Goal: Task Accomplishment & Management: Manage account settings

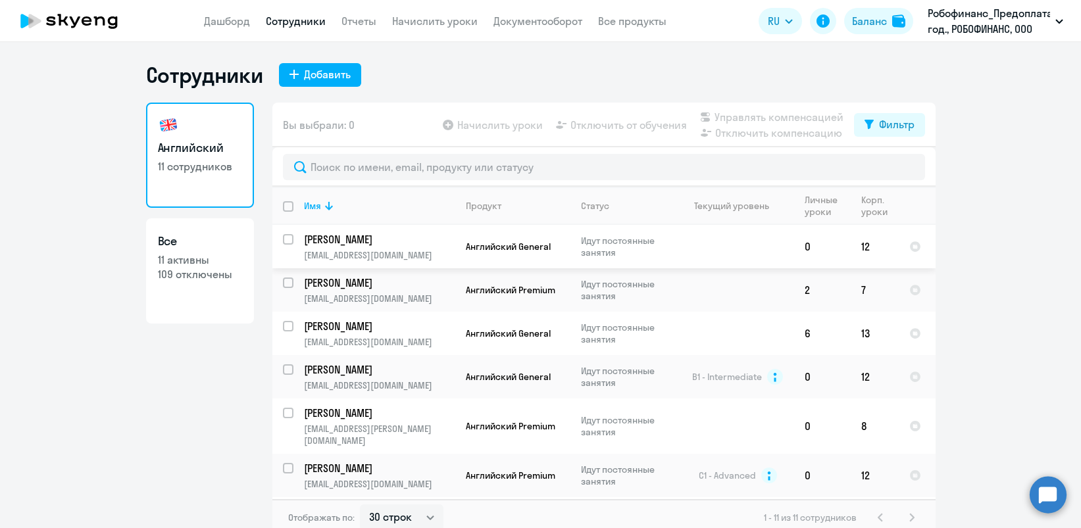
select select "30"
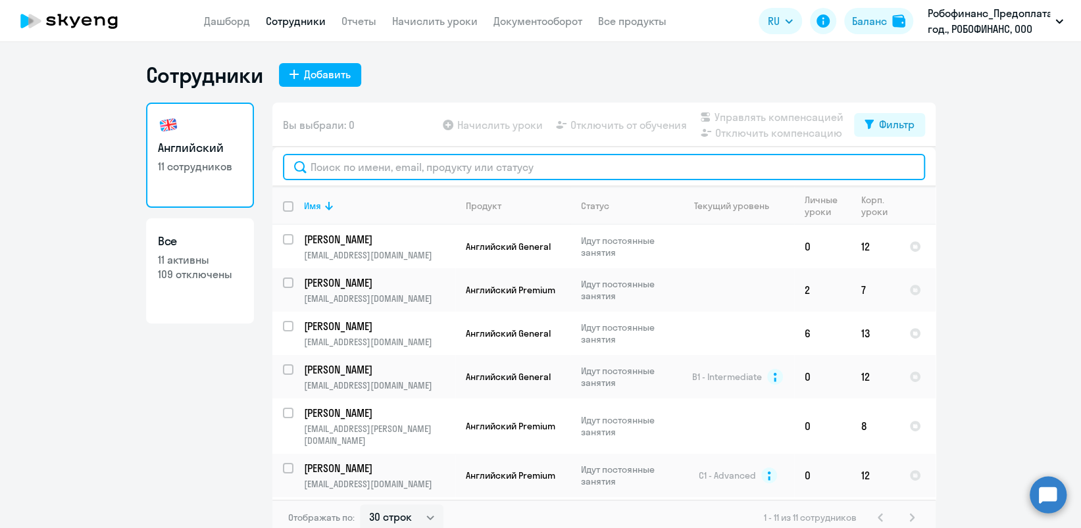
click at [447, 158] on input "text" at bounding box center [604, 167] width 642 height 26
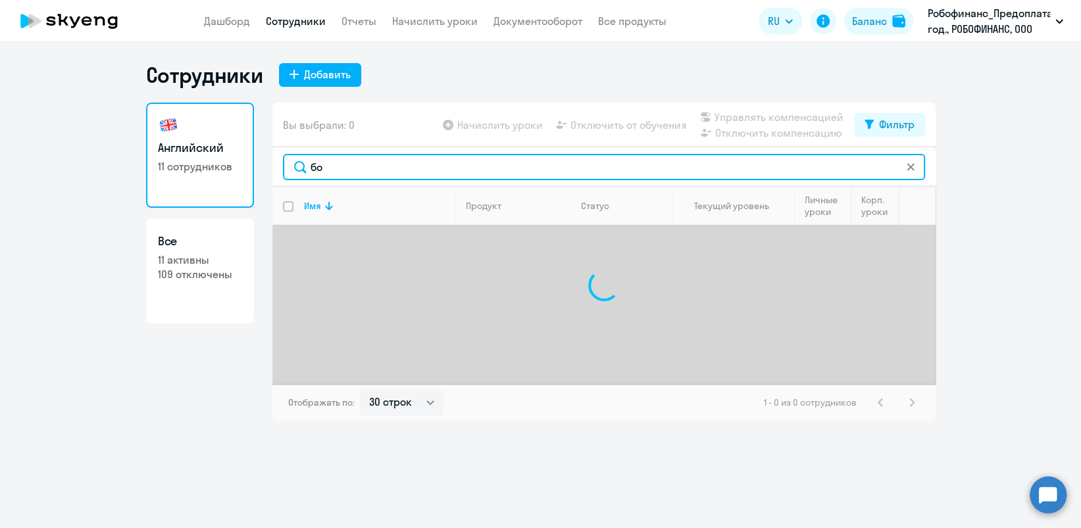
type input "б"
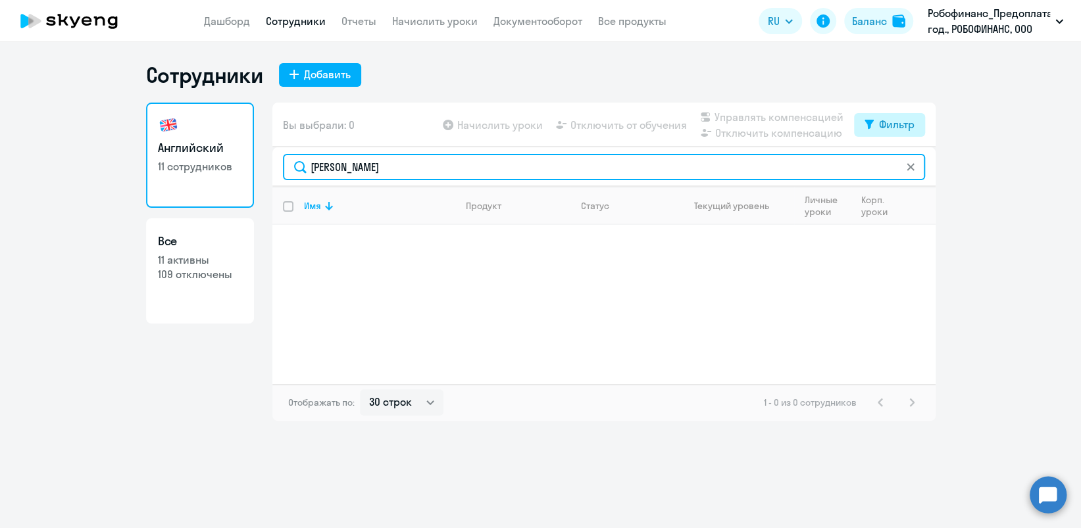
type input "[PERSON_NAME]"
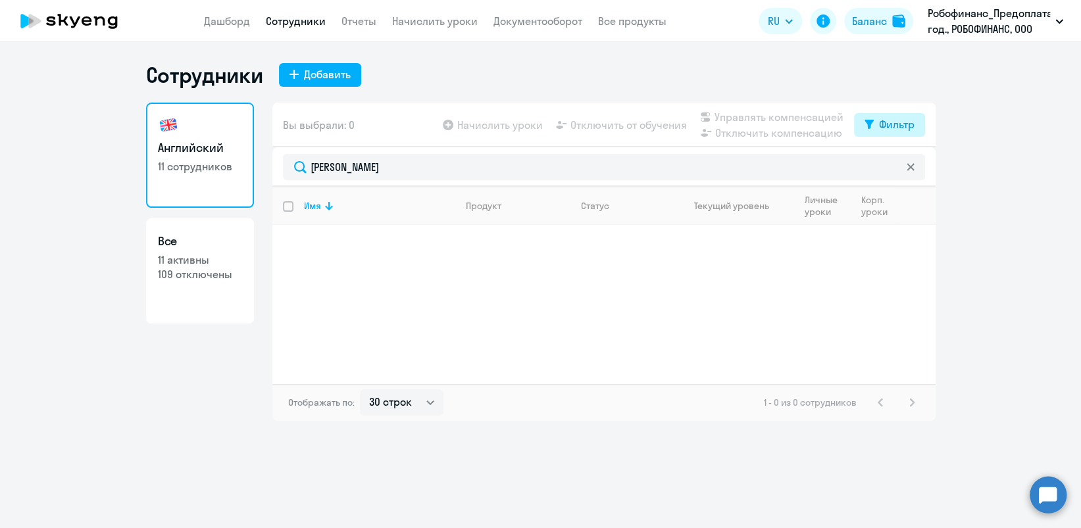
click at [882, 118] on div "Фильтр" at bounding box center [897, 124] width 36 height 16
click at [905, 168] on span at bounding box center [902, 167] width 22 height 13
click at [891, 168] on input "checkbox" at bounding box center [891, 167] width 1 height 1
checkbox input "true"
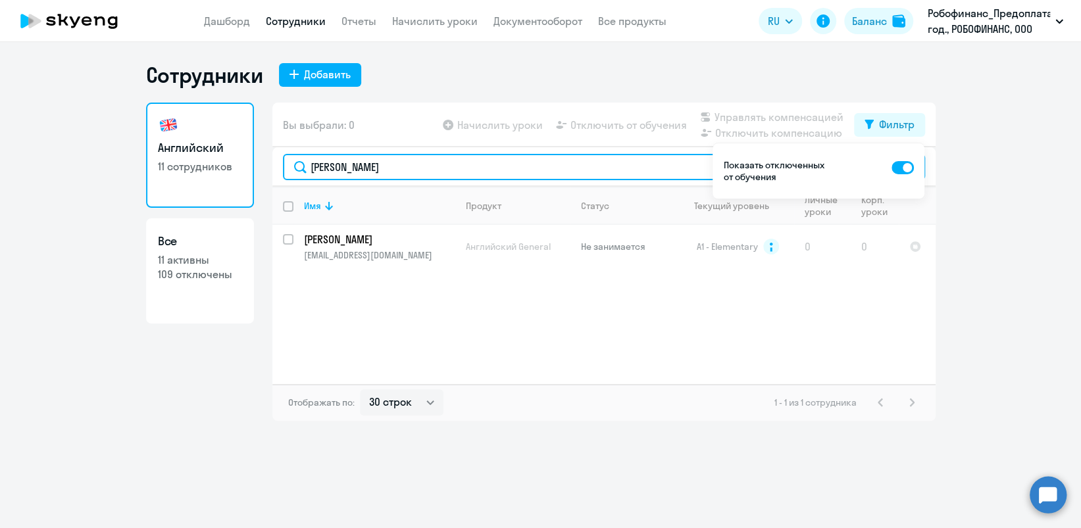
drag, startPoint x: 381, startPoint y: 158, endPoint x: 302, endPoint y: 166, distance: 79.4
click at [302, 166] on input "[PERSON_NAME]" at bounding box center [604, 167] width 642 height 26
type input "васёв"
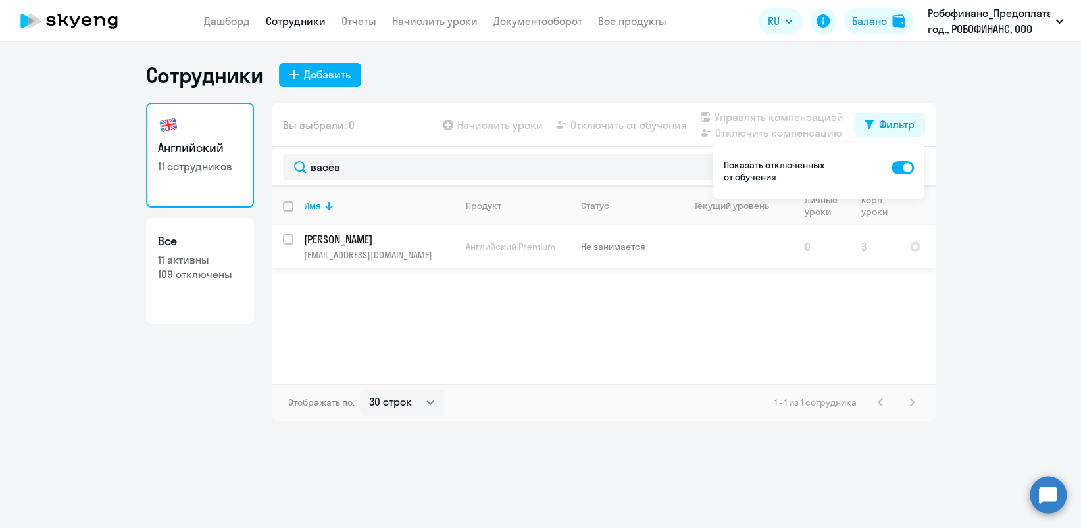
click at [284, 239] on input "select row 22445963" at bounding box center [296, 247] width 26 height 26
checkbox input "true"
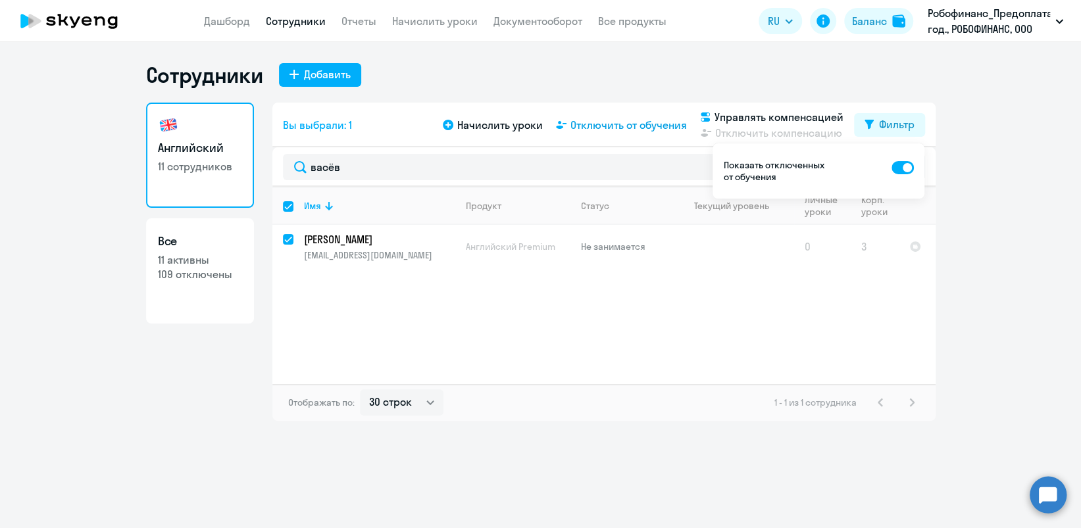
click at [613, 123] on span "Отключить от обучения" at bounding box center [628, 125] width 116 height 16
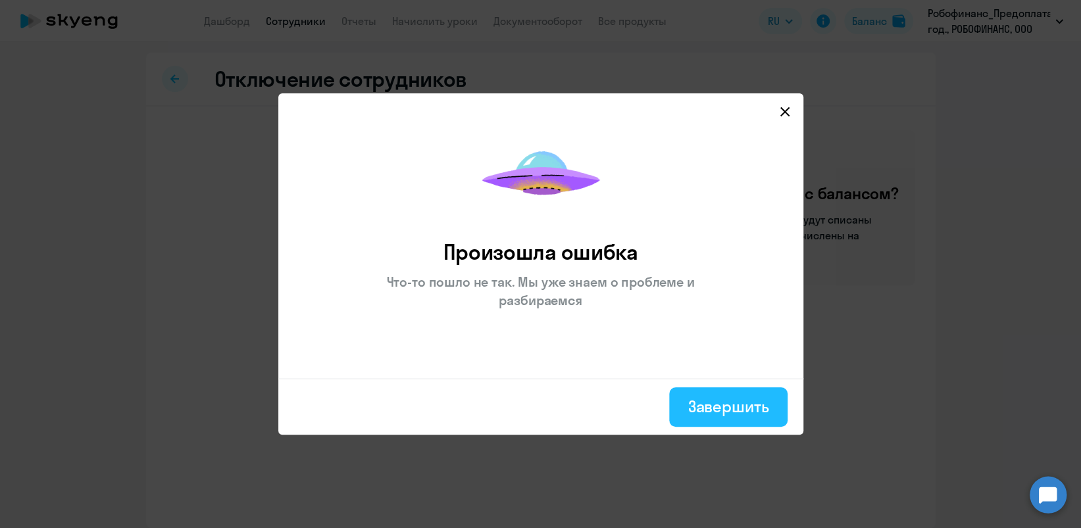
click at [705, 403] on div "Завершить" at bounding box center [728, 406] width 81 height 21
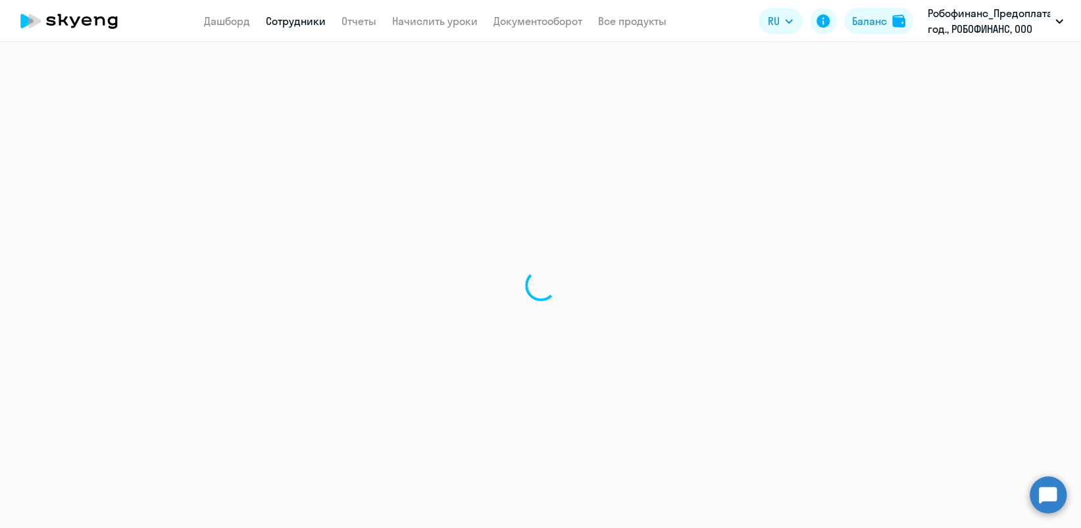
select select "30"
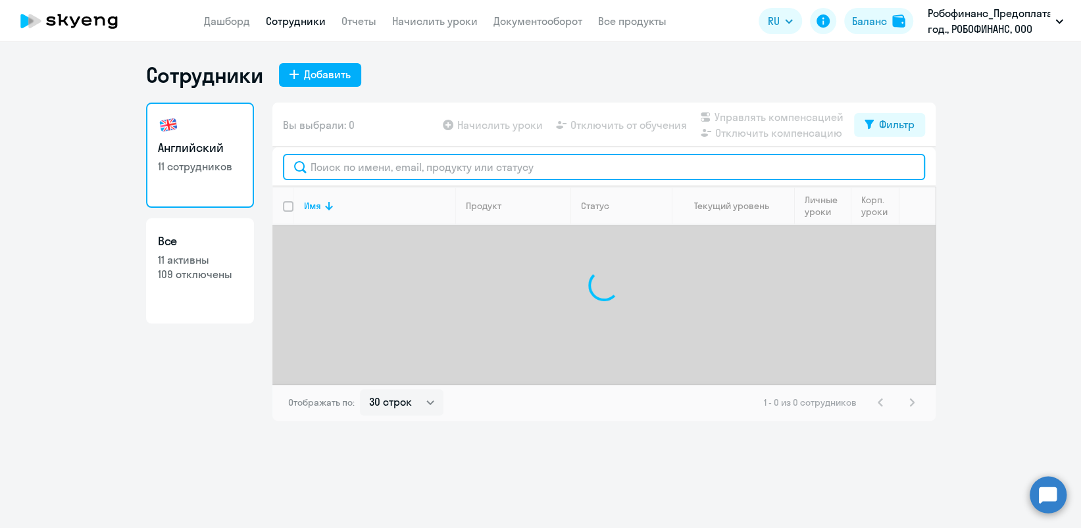
click at [516, 168] on input "text" at bounding box center [604, 167] width 642 height 26
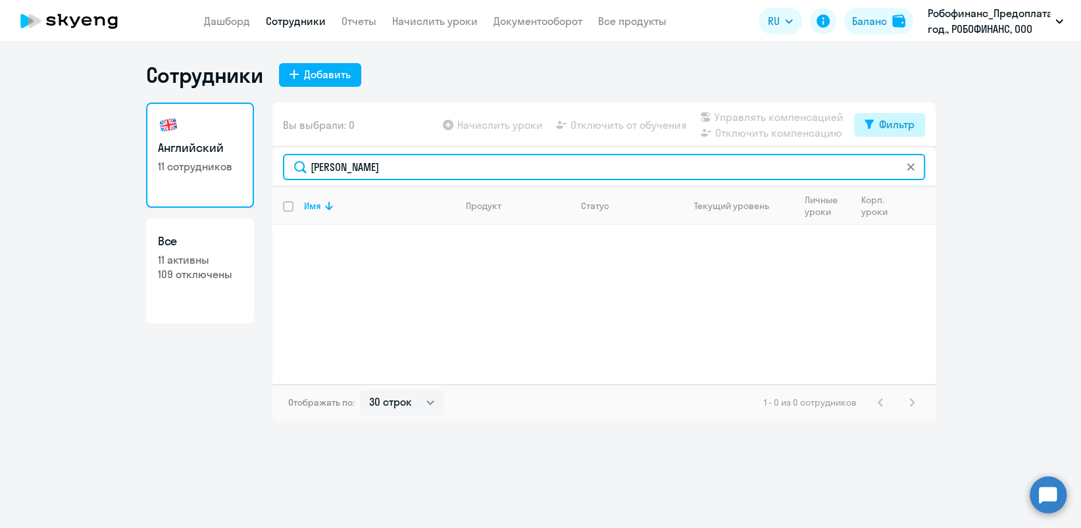
type input "[PERSON_NAME]"
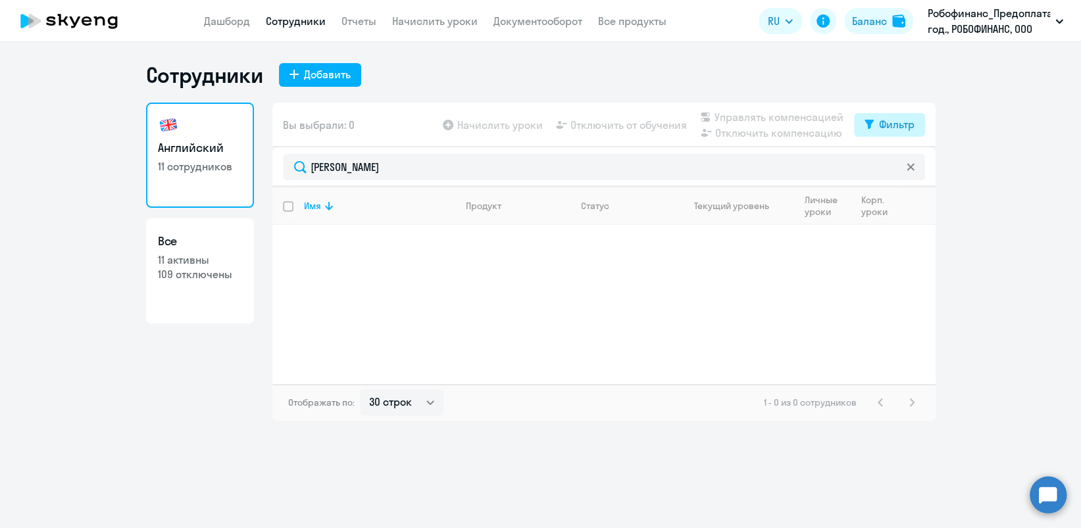
click at [860, 121] on button "Фильтр" at bounding box center [889, 125] width 71 height 24
click at [903, 165] on span at bounding box center [902, 167] width 22 height 13
click at [891, 167] on input "checkbox" at bounding box center [891, 167] width 1 height 1
checkbox input "true"
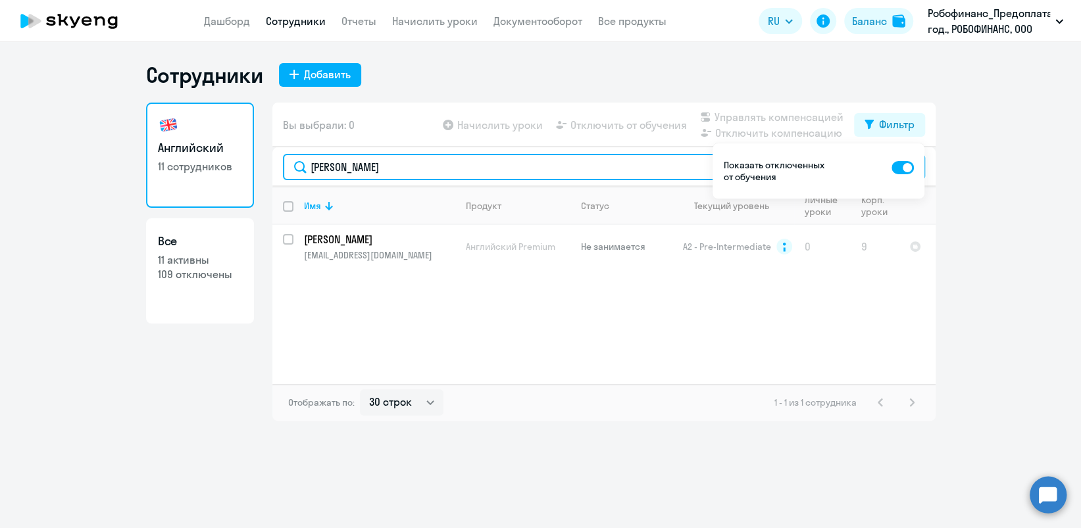
drag, startPoint x: 380, startPoint y: 173, endPoint x: 303, endPoint y: 157, distance: 78.7
click at [303, 158] on input "[PERSON_NAME]" at bounding box center [604, 167] width 642 height 26
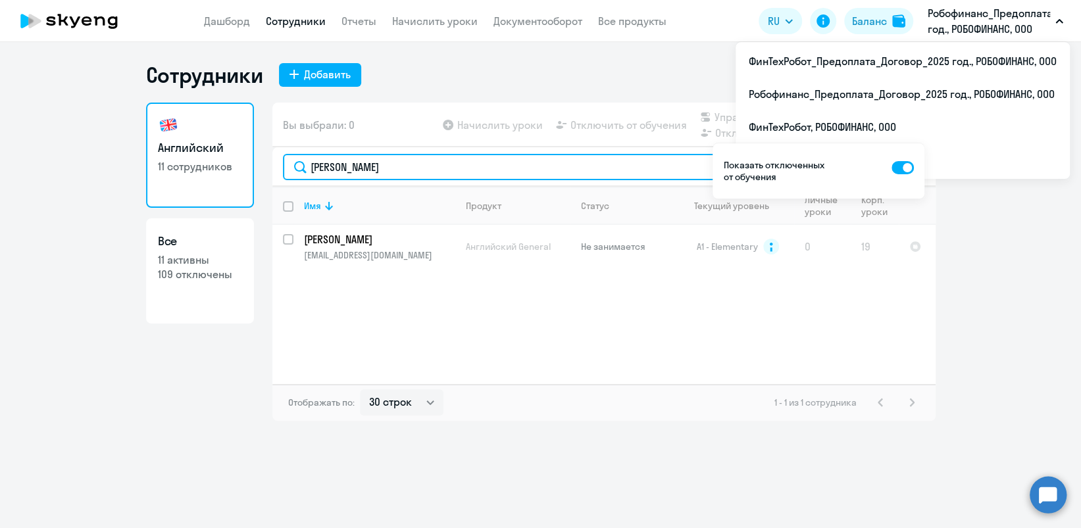
type input "[PERSON_NAME]"
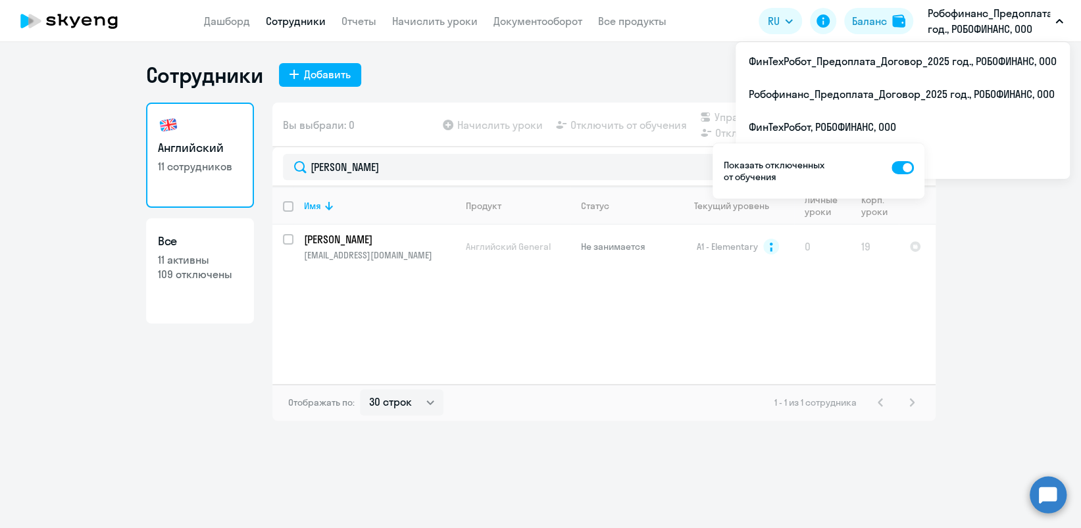
click at [967, 10] on p "Робофинанс_Предоплата_Договор_2025 год., РОБОФИНАНС, ООО" at bounding box center [989, 21] width 122 height 32
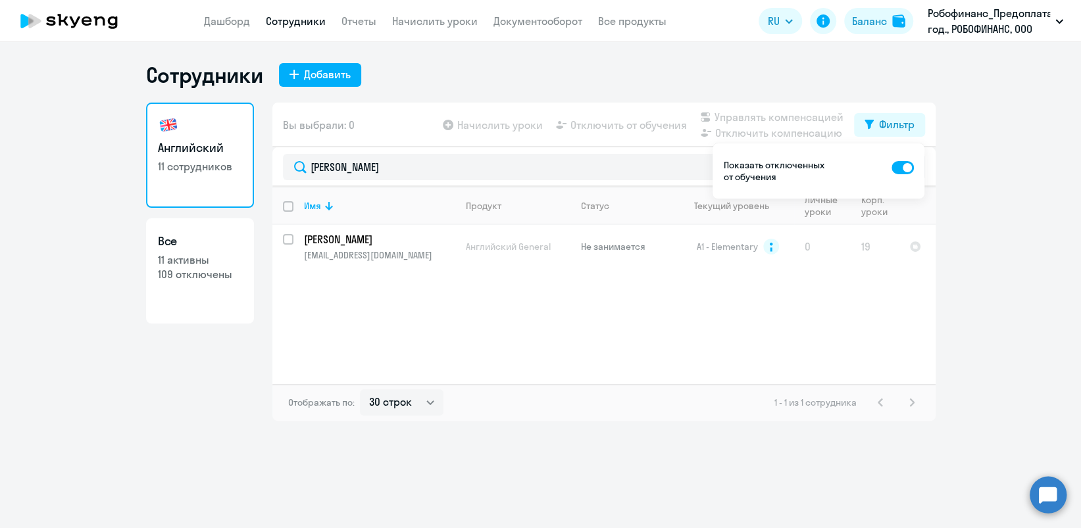
click at [967, 10] on p "Робофинанс_Предоплата_Договор_2025 год., РОБОФИНАНС, ООО" at bounding box center [989, 21] width 122 height 32
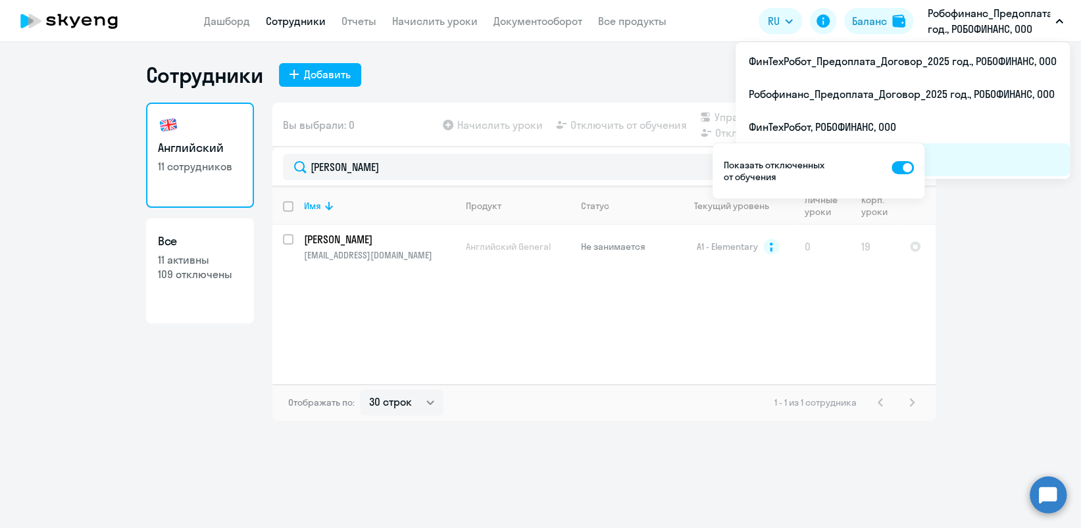
click at [963, 159] on li "Робофинанс, РОБОФИНАНС, ООО" at bounding box center [903, 159] width 334 height 33
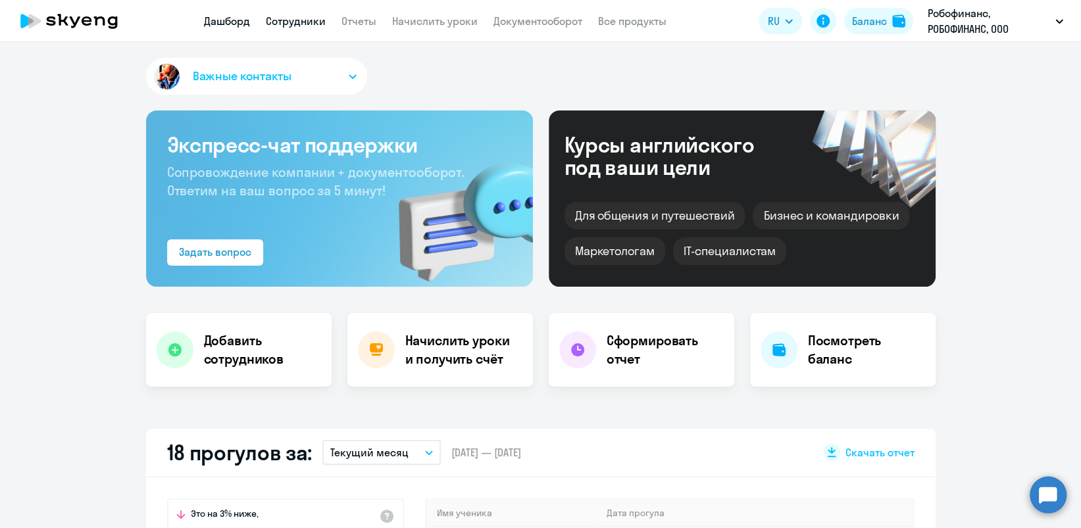
click at [272, 22] on link "Сотрудники" at bounding box center [296, 20] width 60 height 13
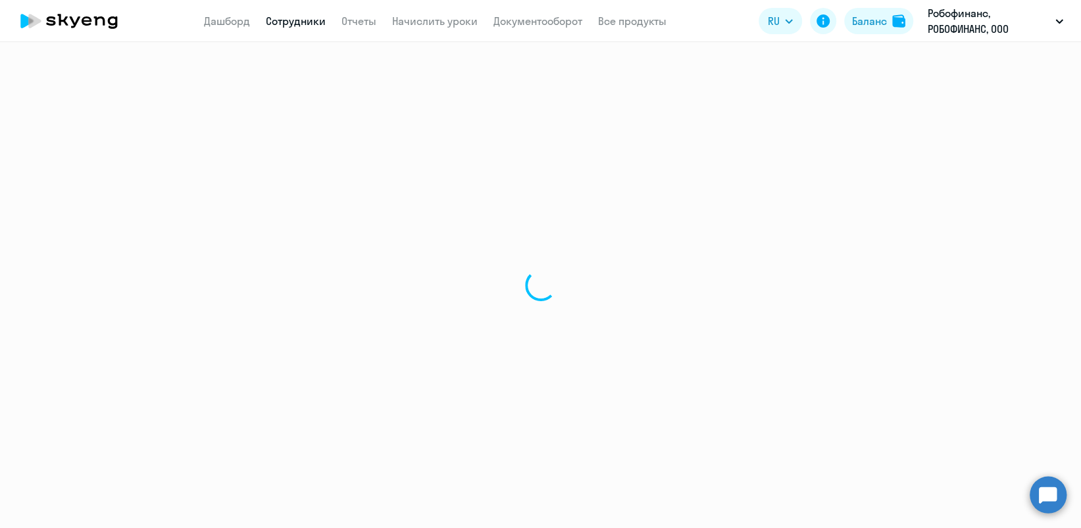
select select "30"
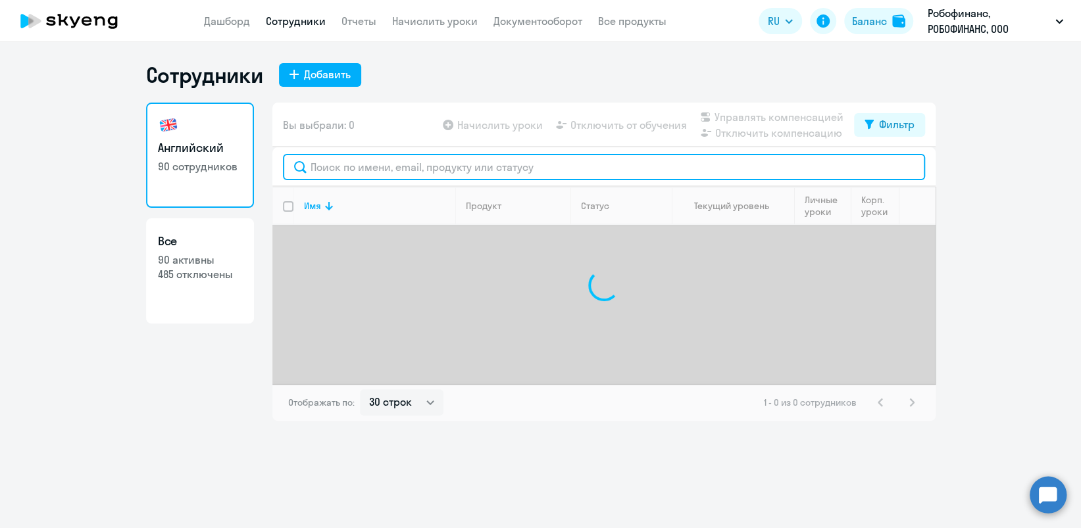
click at [358, 169] on input "text" at bounding box center [604, 167] width 642 height 26
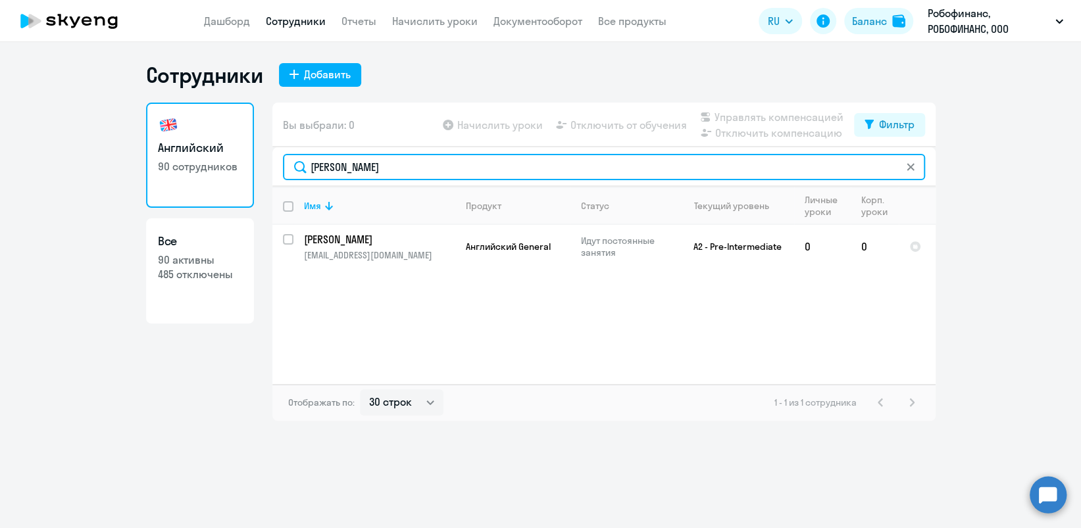
drag, startPoint x: 383, startPoint y: 172, endPoint x: 269, endPoint y: 177, distance: 113.9
click at [269, 177] on div "Английский 90 сотрудников Все 90 активны 485 отключены Вы выбрали: 0 Начислить …" at bounding box center [541, 262] width 790 height 318
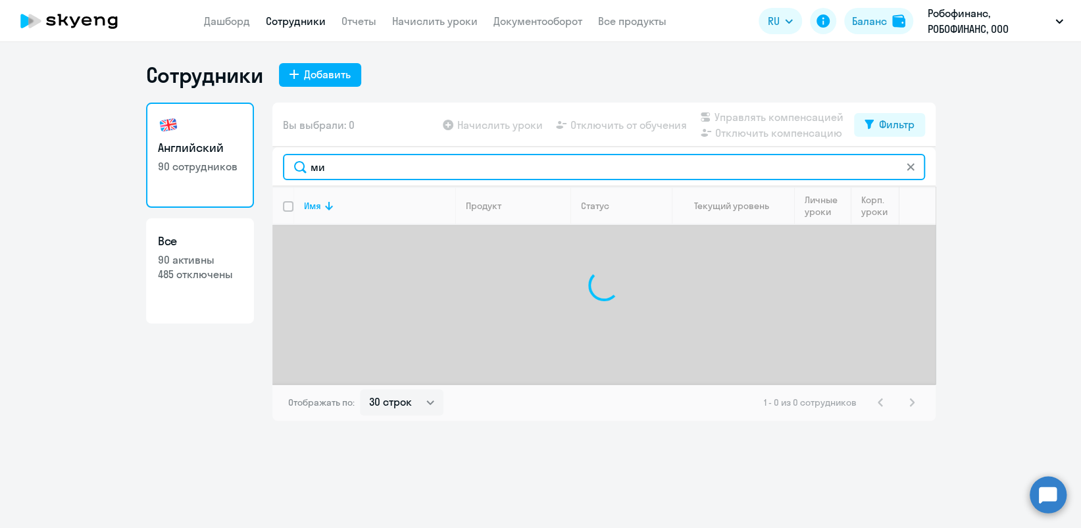
type input "м"
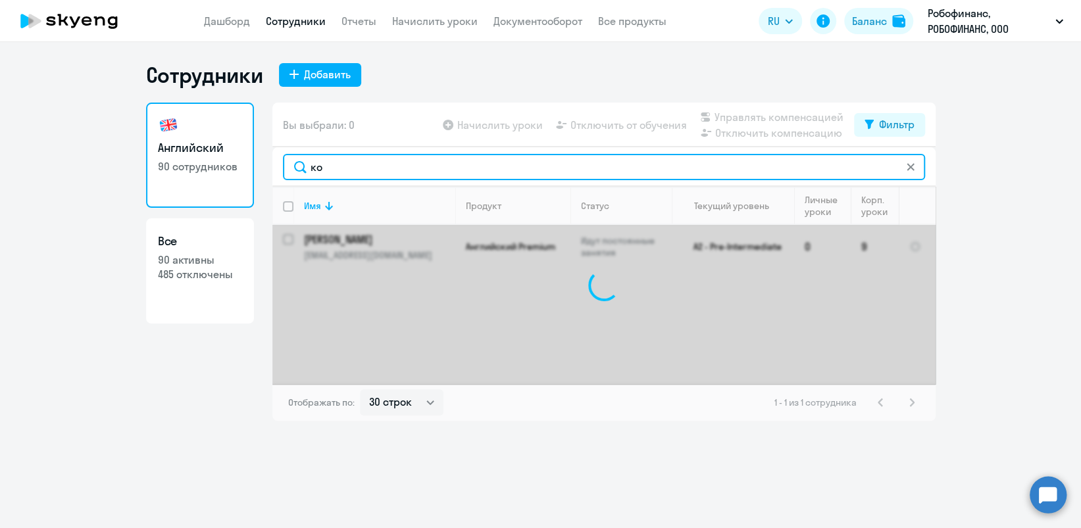
type input "к"
type input "с"
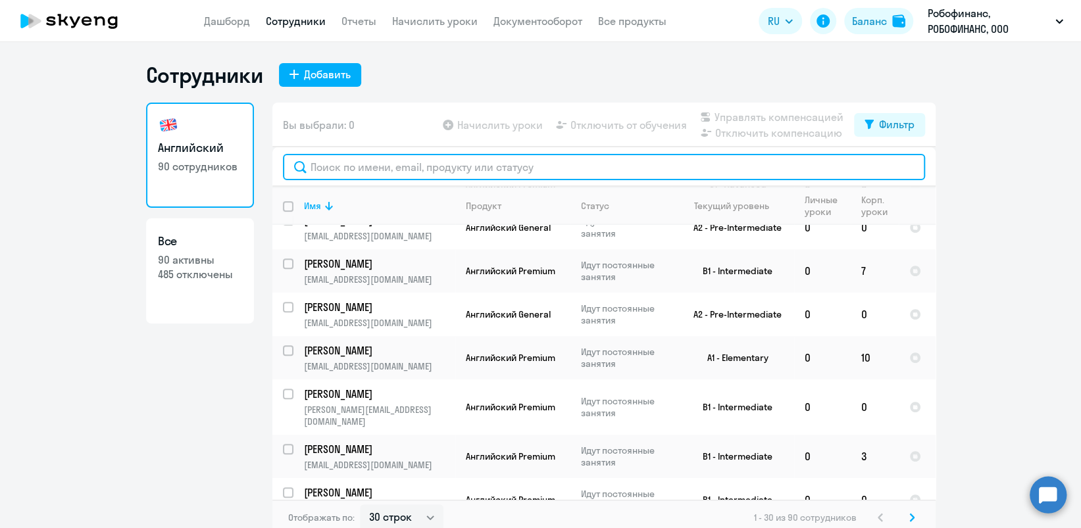
scroll to position [438, 0]
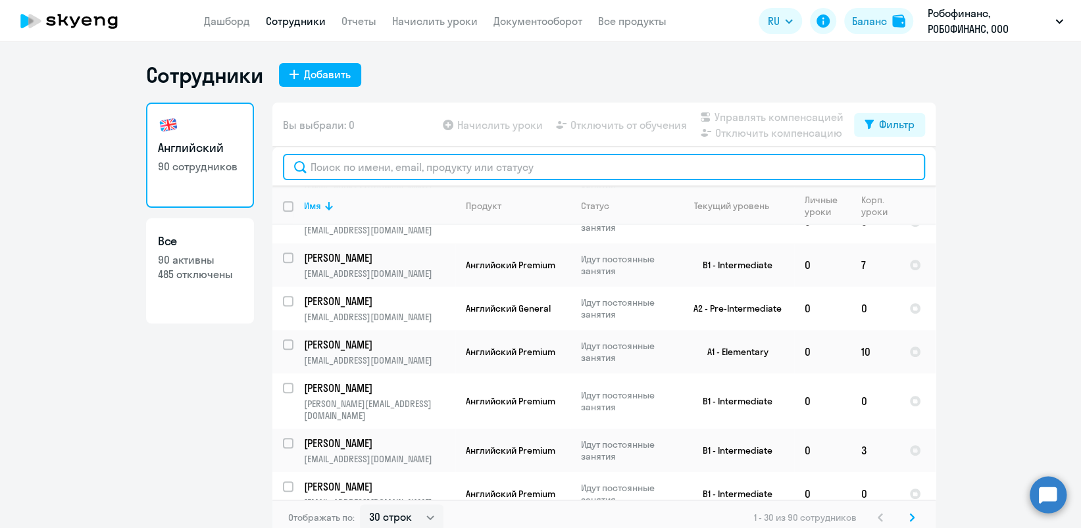
click at [496, 168] on input "text" at bounding box center [604, 167] width 642 height 26
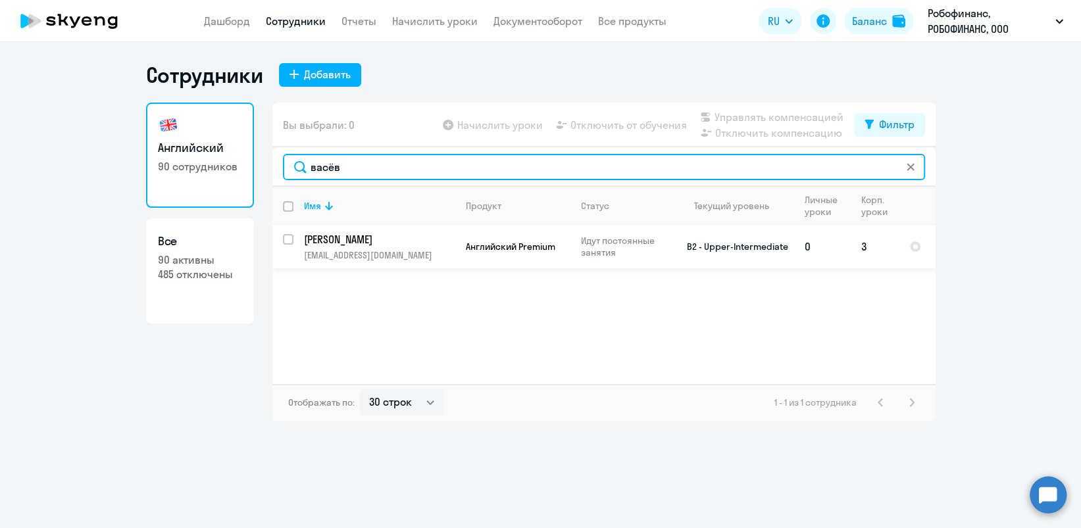
type input "васёв"
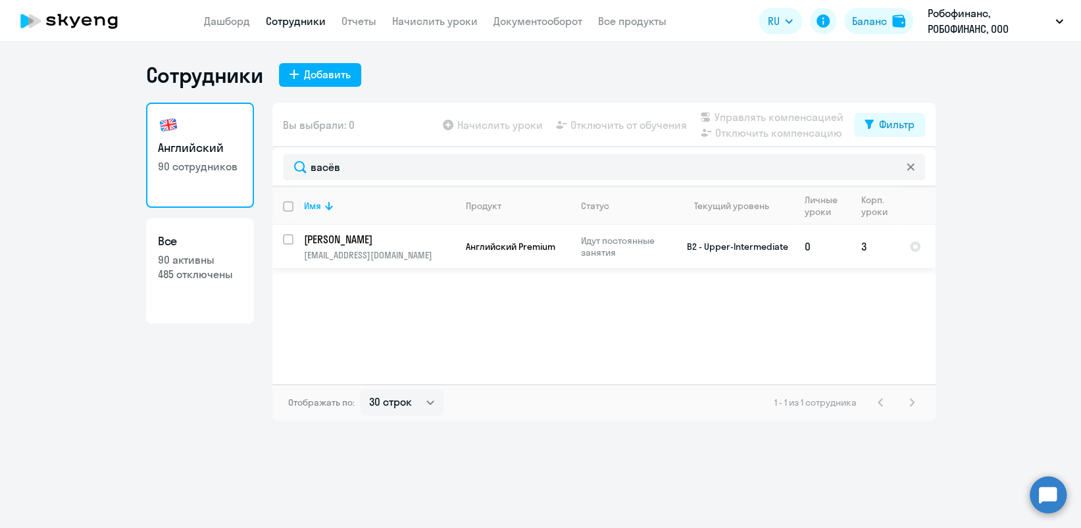
click at [288, 239] on input "select row 22445963" at bounding box center [296, 247] width 26 height 26
checkbox input "true"
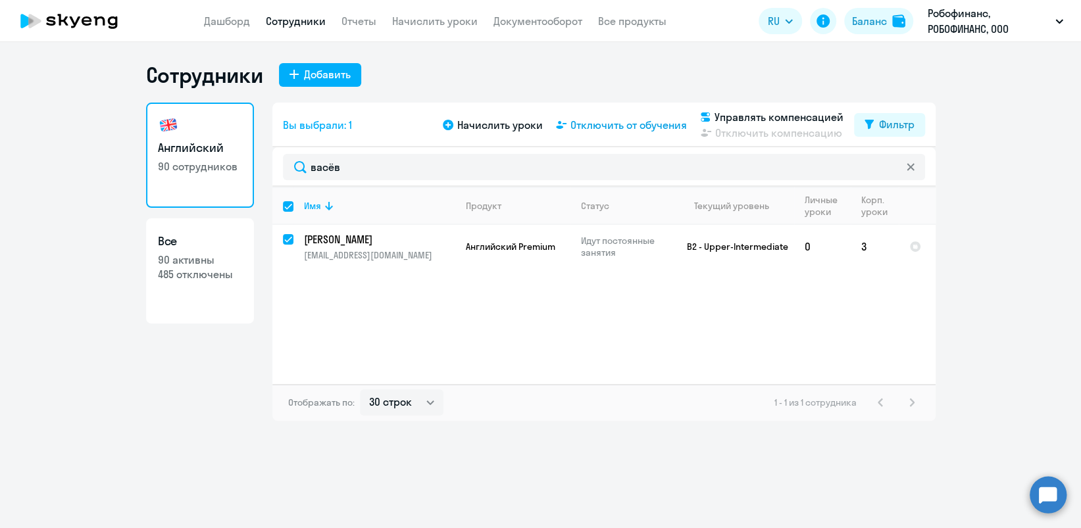
click at [635, 126] on span "Отключить от обучения" at bounding box center [628, 125] width 116 height 16
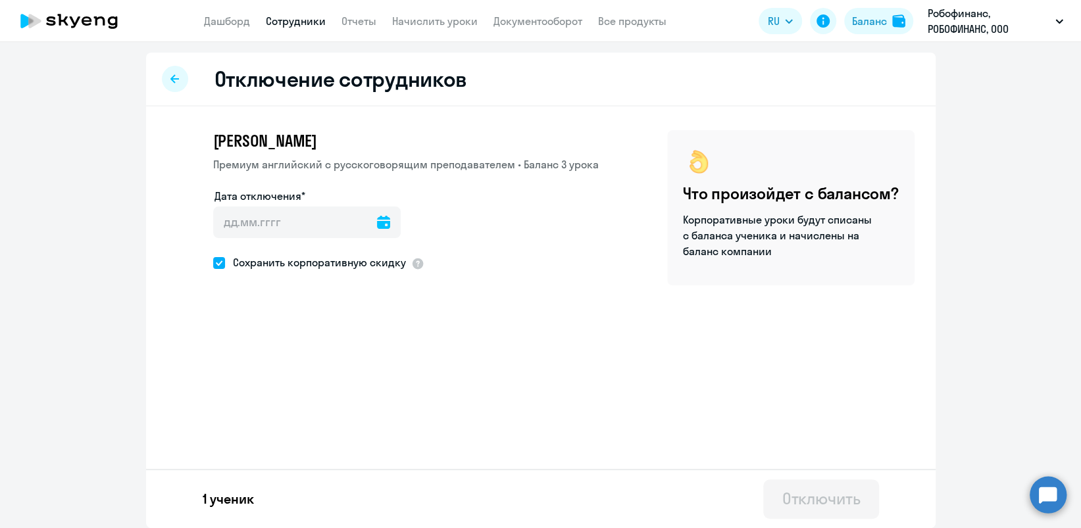
click at [379, 223] on icon at bounding box center [383, 222] width 13 height 13
click at [384, 425] on span "31" at bounding box center [389, 425] width 24 height 24
type input "[DATE]"
click at [215, 263] on span at bounding box center [219, 263] width 12 height 12
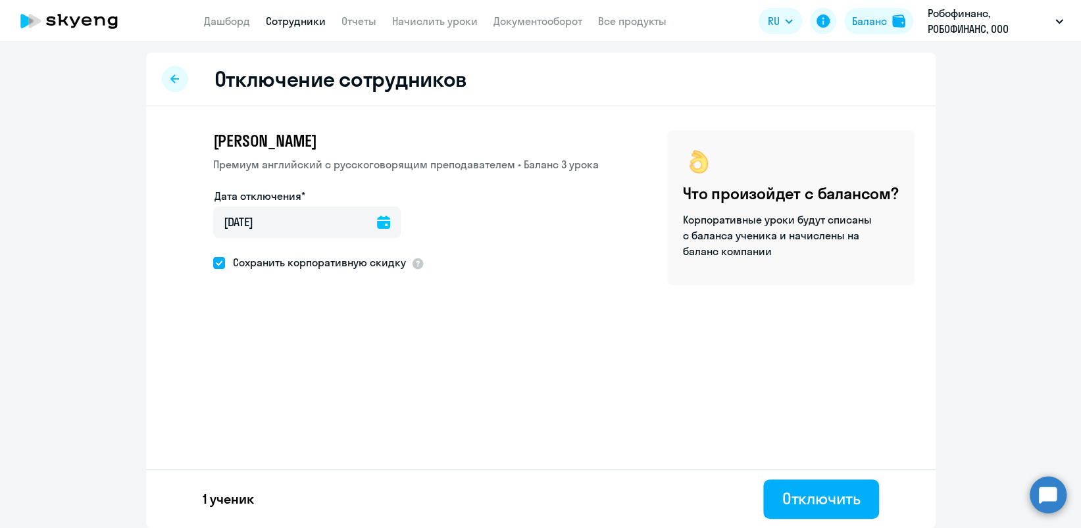
click at [213, 263] on input "Сохранить корпоративную скидку" at bounding box center [213, 263] width 1 height 1
checkbox input "false"
click at [808, 505] on div "Отключить" at bounding box center [821, 498] width 78 height 21
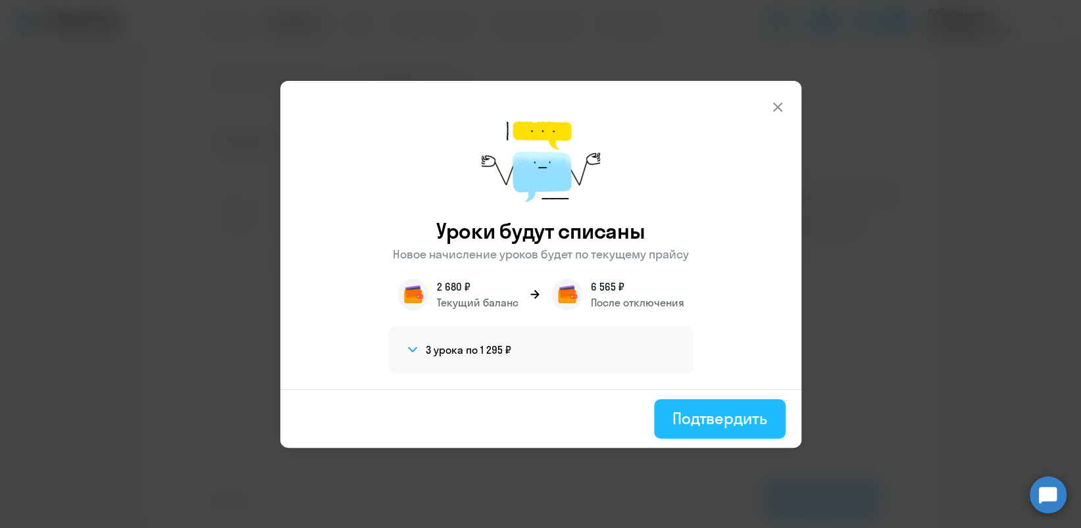
click at [729, 428] on div "Подтвердить" at bounding box center [719, 418] width 95 height 21
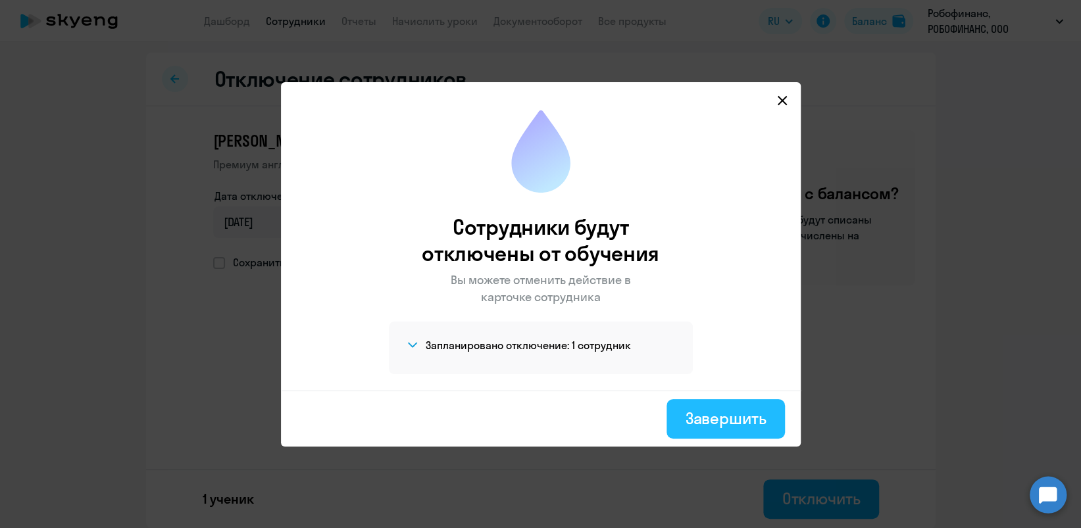
click at [740, 400] on button "Завершить" at bounding box center [725, 418] width 118 height 39
select select "30"
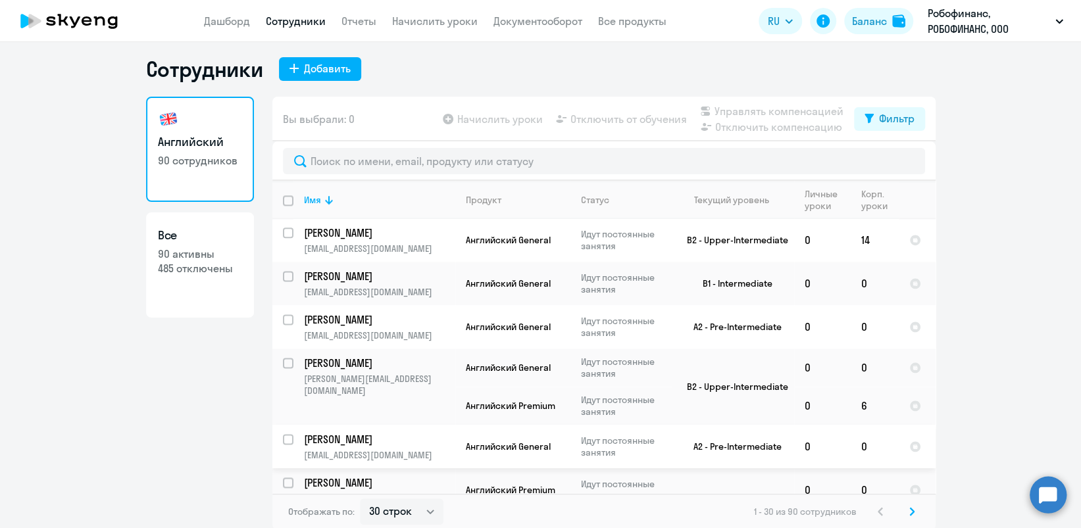
scroll to position [8, 0]
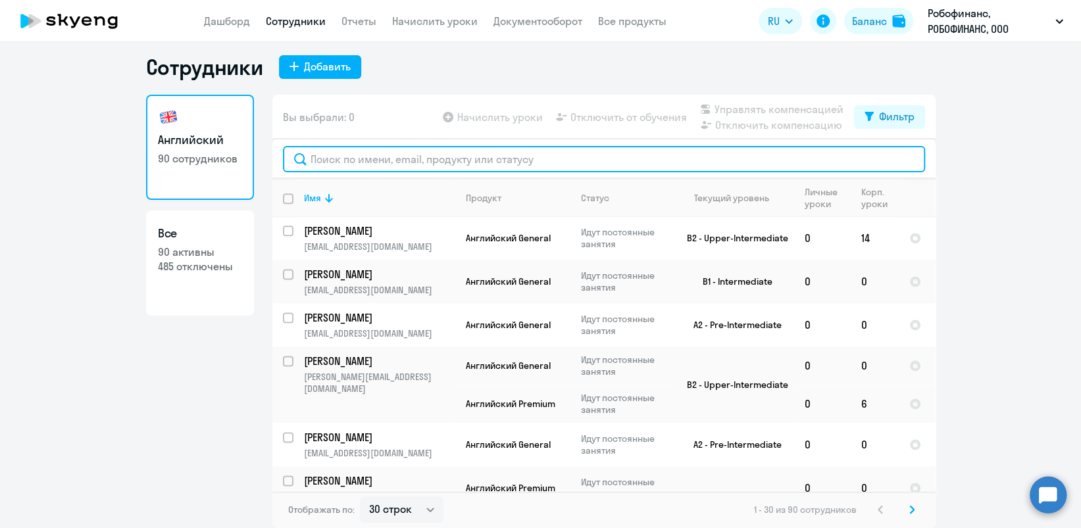
click at [463, 159] on input "text" at bounding box center [604, 159] width 642 height 26
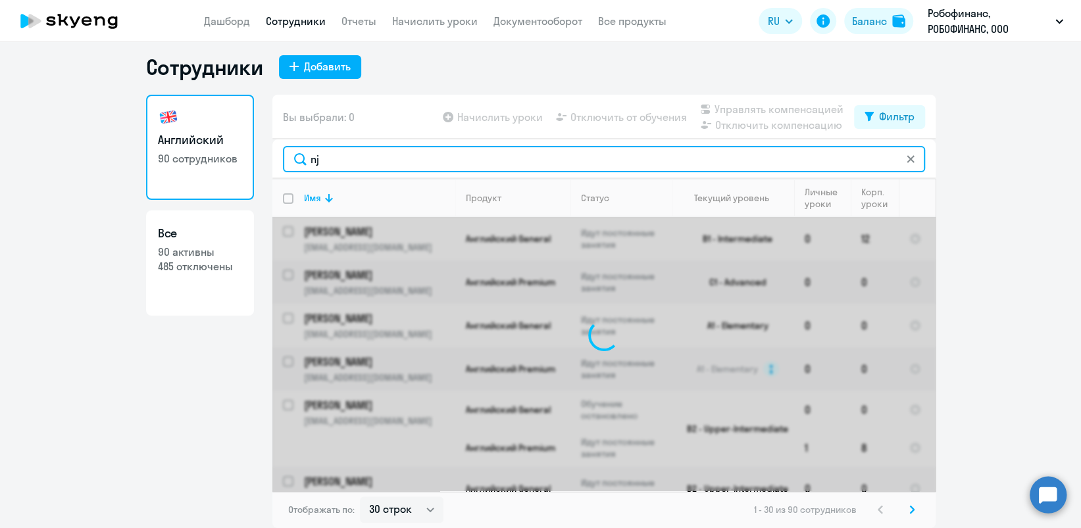
type input "n"
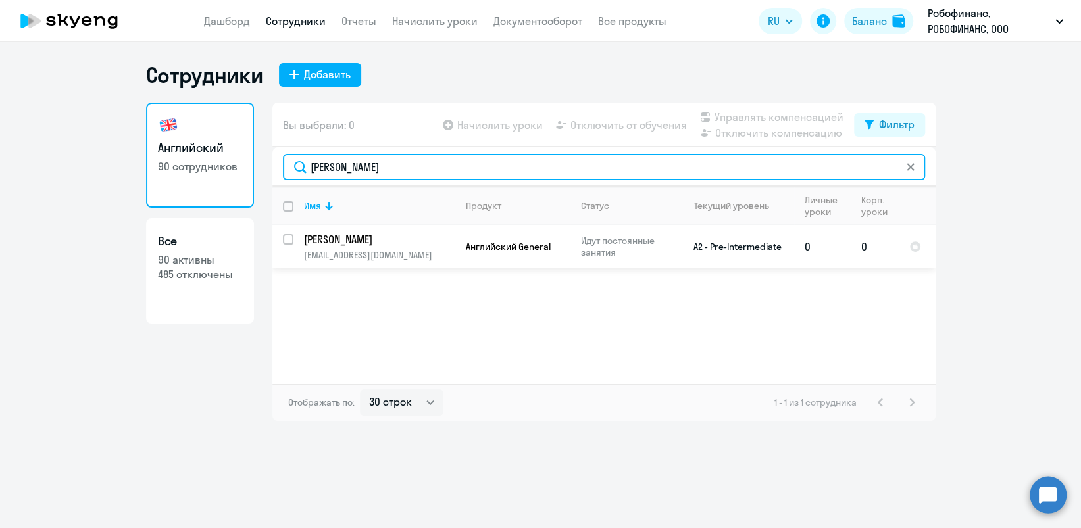
type input "[PERSON_NAME]"
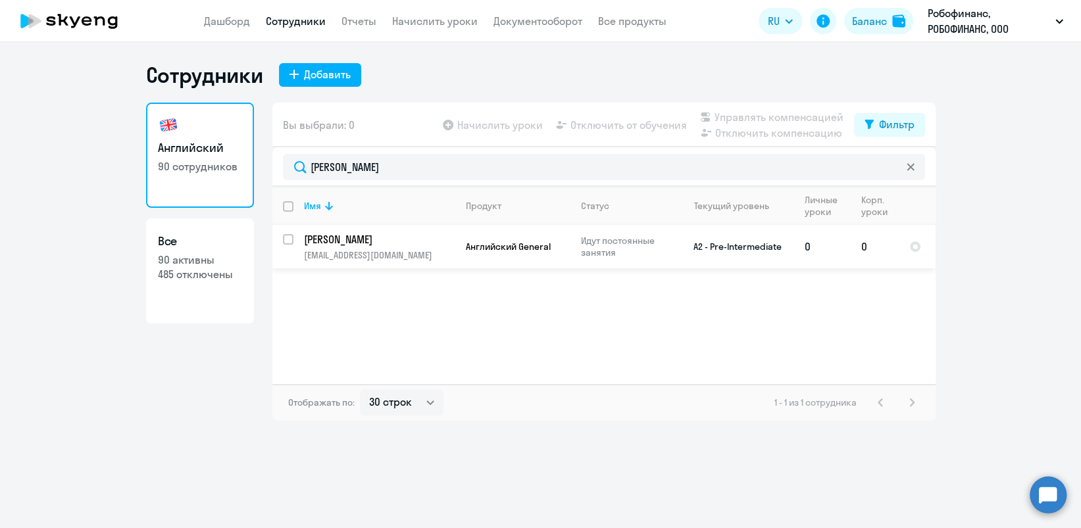
click at [390, 241] on p "[PERSON_NAME]" at bounding box center [378, 239] width 149 height 14
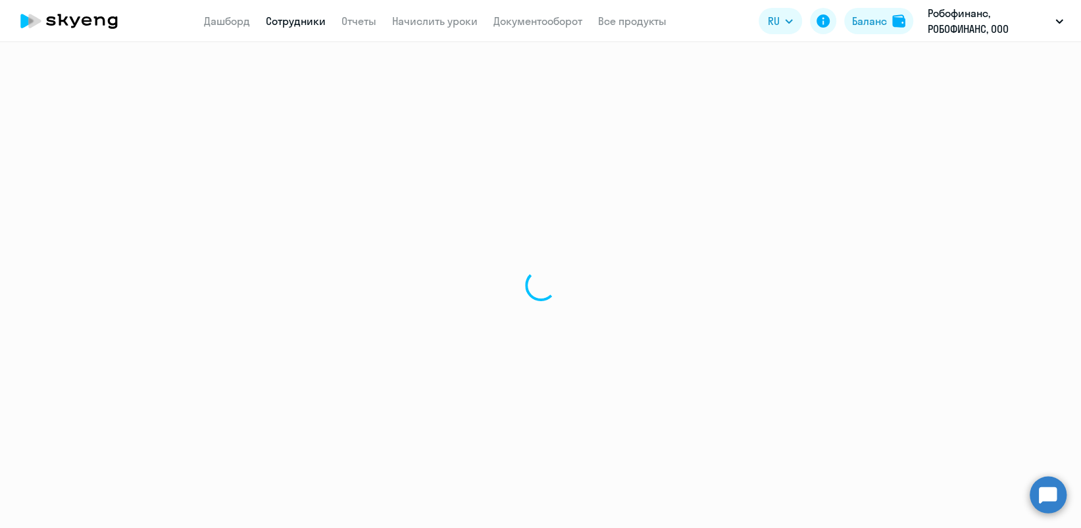
select select "english"
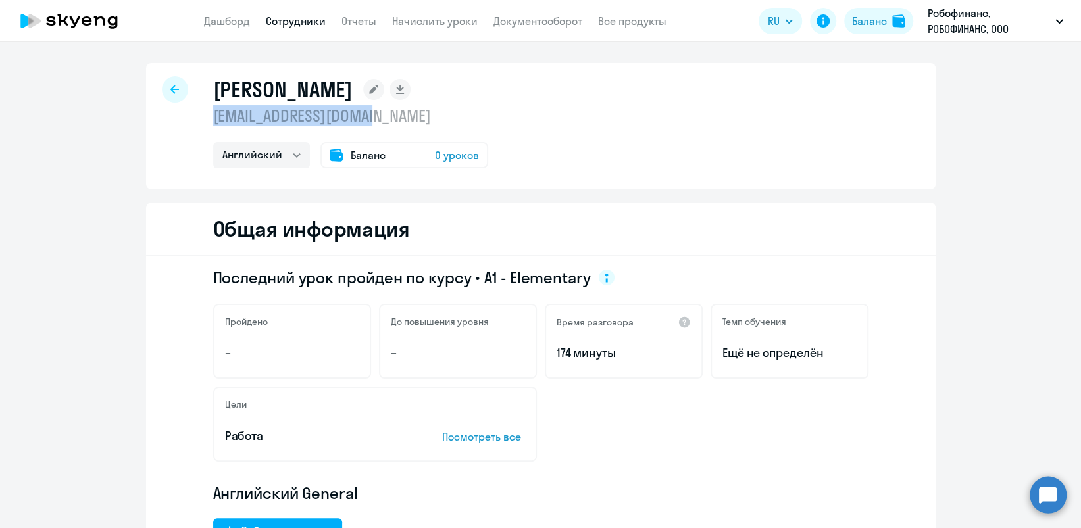
drag, startPoint x: 377, startPoint y: 116, endPoint x: 207, endPoint y: 116, distance: 170.4
click at [213, 116] on p "[EMAIL_ADDRESS][DOMAIN_NAME]" at bounding box center [350, 115] width 275 height 21
copy p "[EMAIL_ADDRESS][DOMAIN_NAME]"
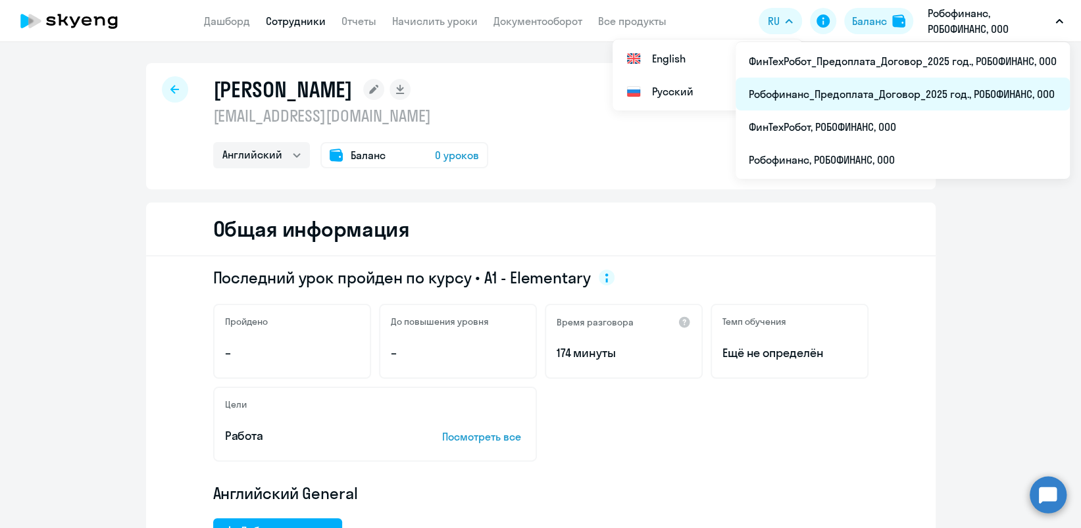
click at [917, 90] on li "Робофинанс_Предоплата_Договор_2025 год., РОБОФИНАНС, ООО" at bounding box center [903, 94] width 334 height 33
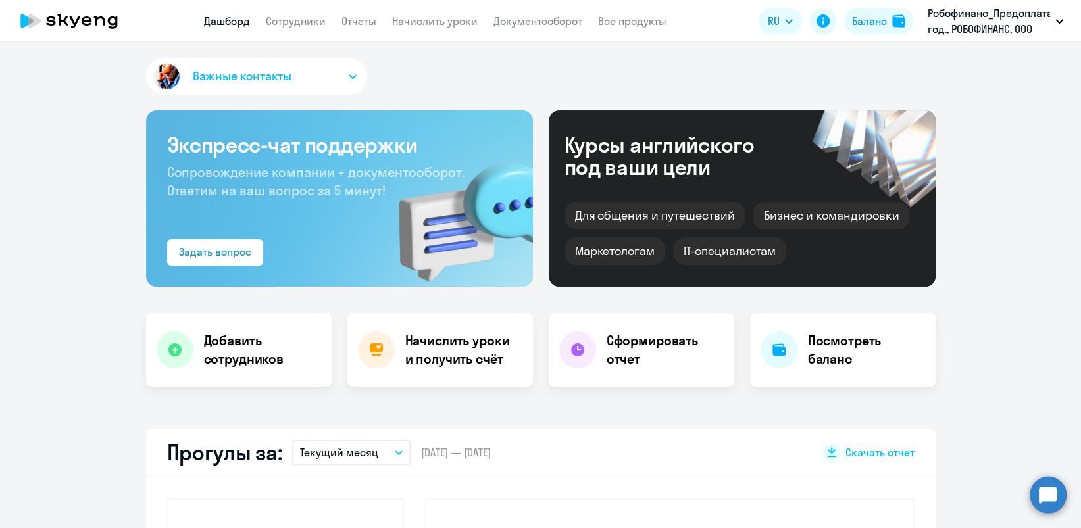
select select "30"
click at [869, 13] on div "Баланс" at bounding box center [869, 21] width 35 height 16
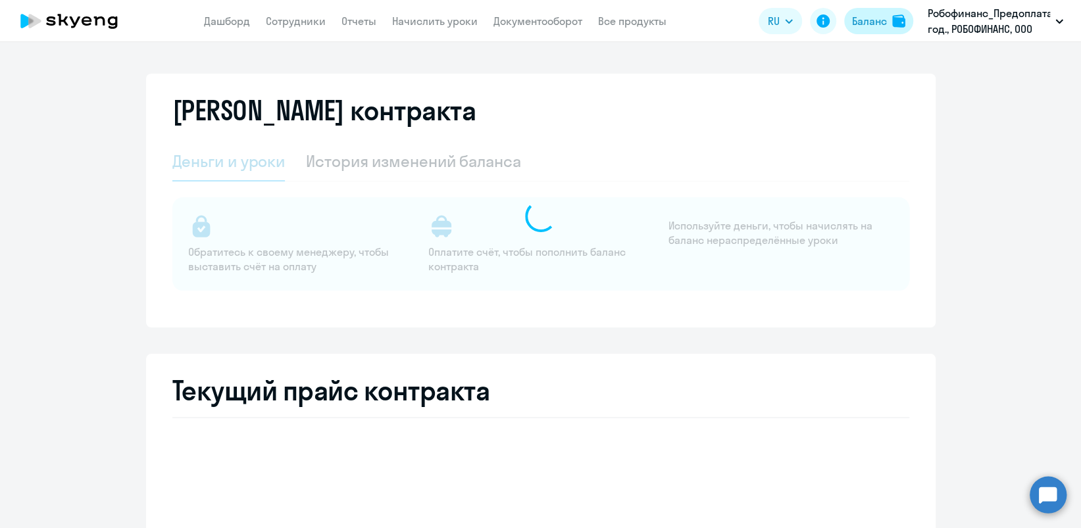
select select "english_adult_not_native_speaker"
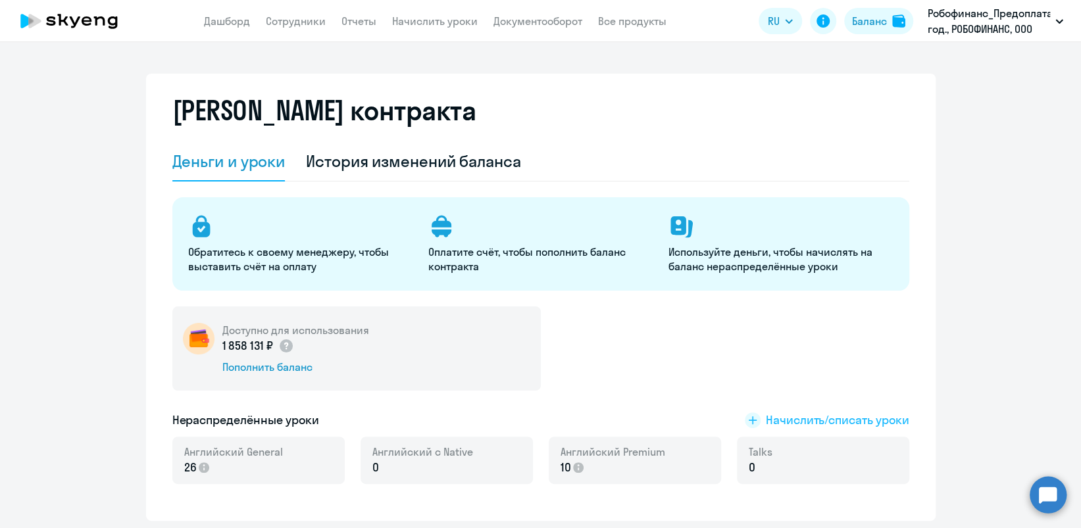
click at [776, 423] on span "Начислить/списать уроки" at bounding box center [837, 420] width 143 height 17
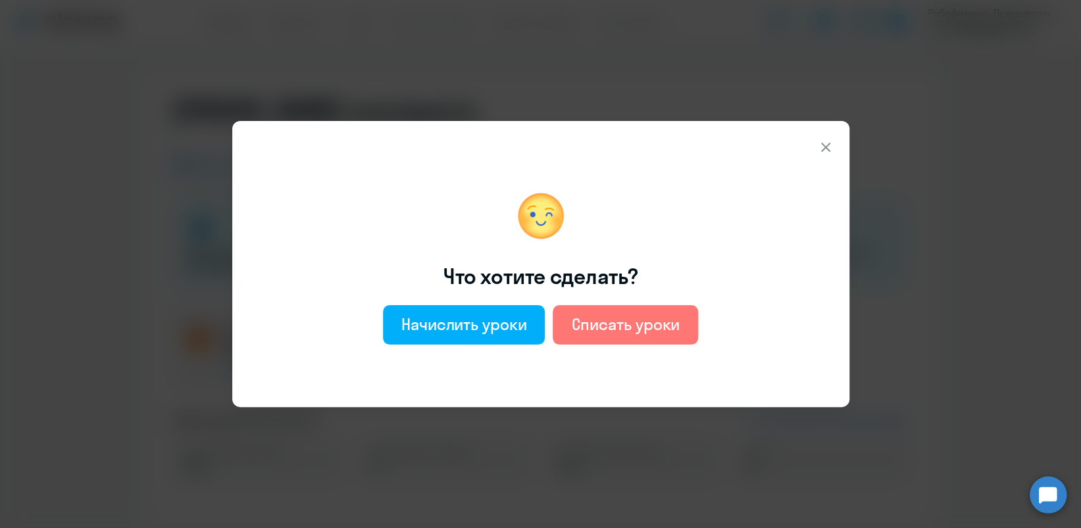
click at [821, 145] on icon at bounding box center [826, 147] width 16 height 16
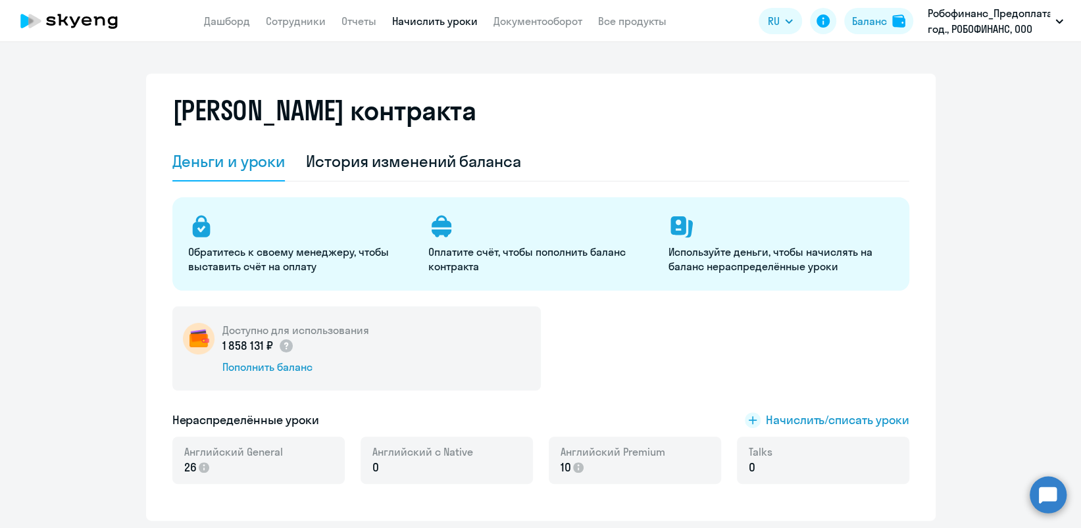
click at [432, 24] on link "Начислить уроки" at bounding box center [435, 20] width 86 height 13
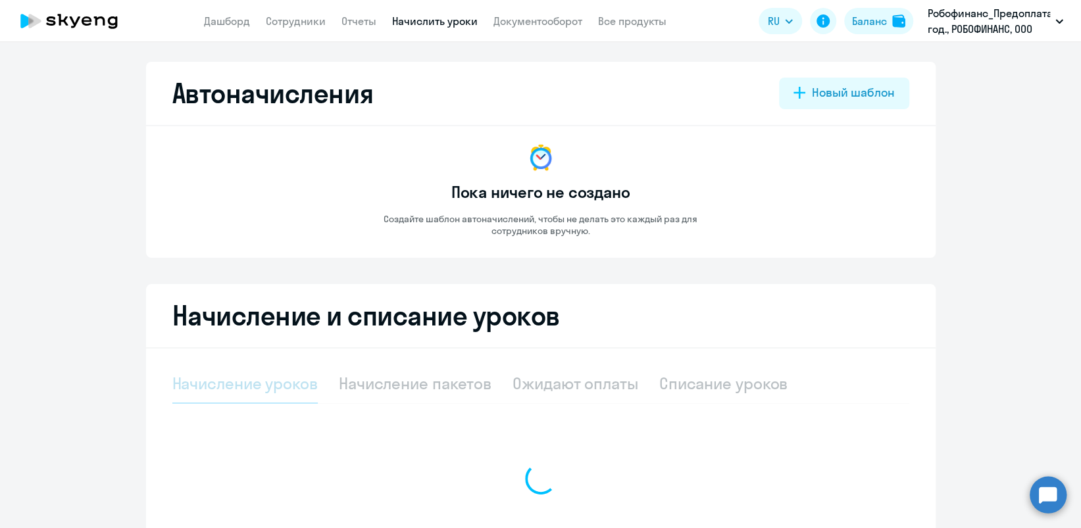
select select "10"
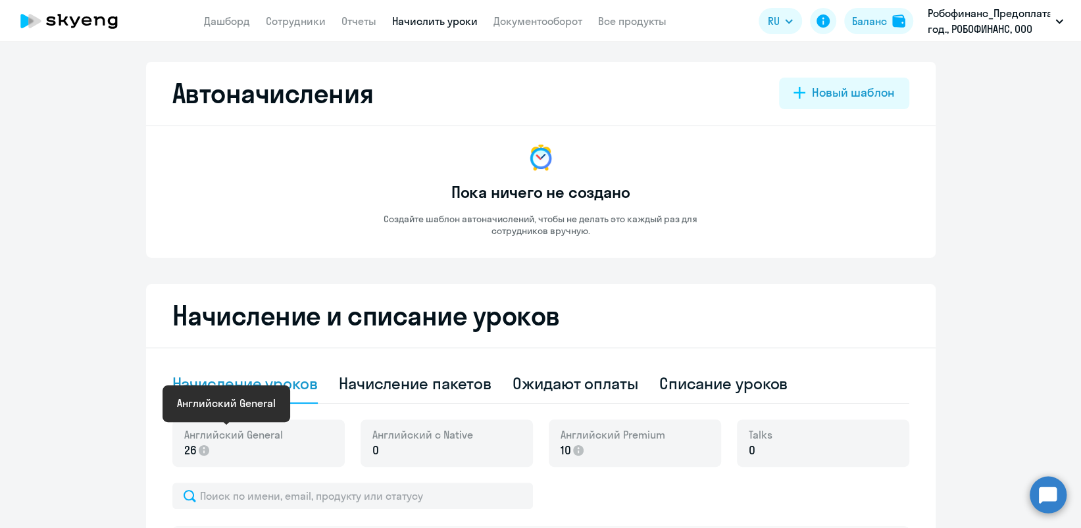
scroll to position [175, 0]
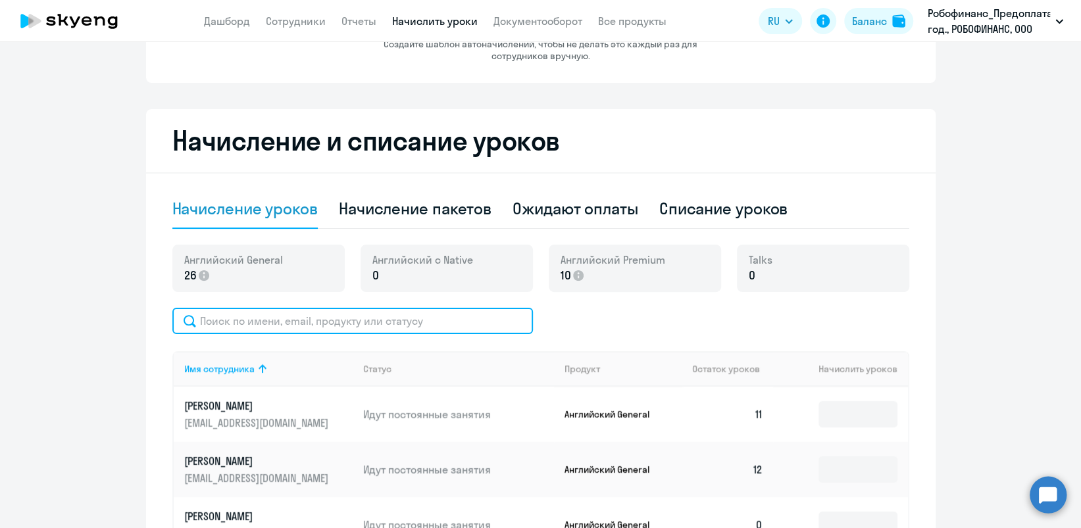
click at [371, 318] on input "text" at bounding box center [352, 321] width 361 height 26
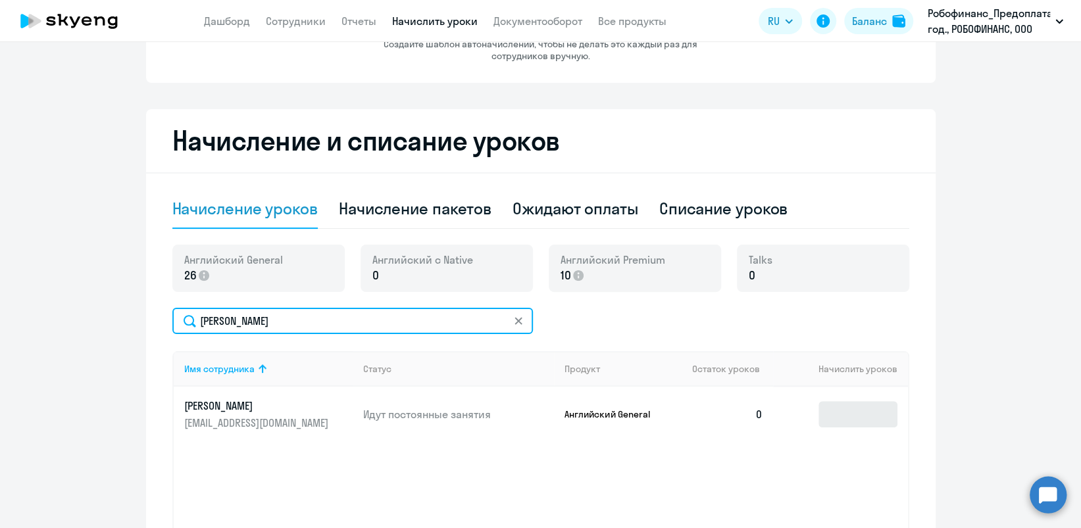
type input "[PERSON_NAME]"
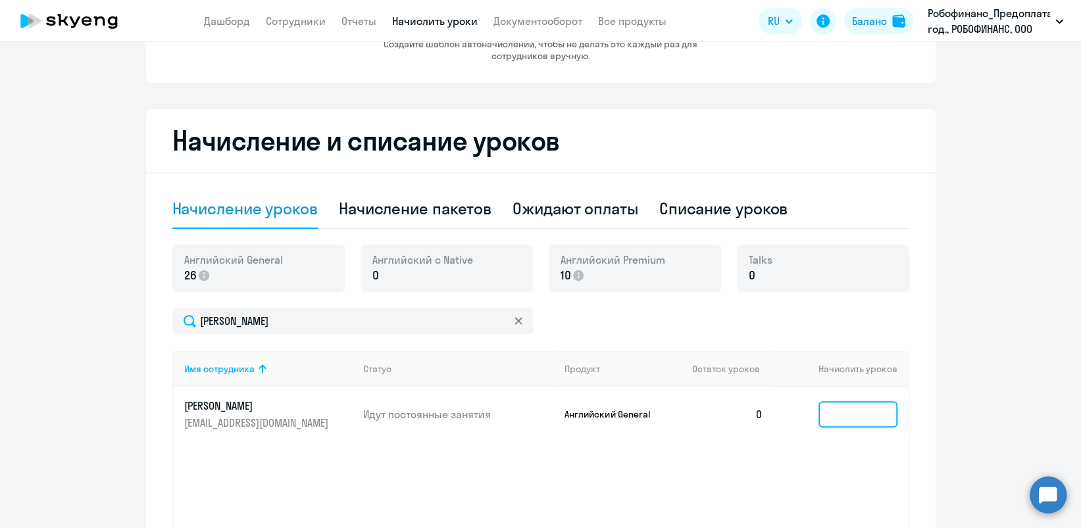
click at [858, 416] on input at bounding box center [857, 414] width 79 height 26
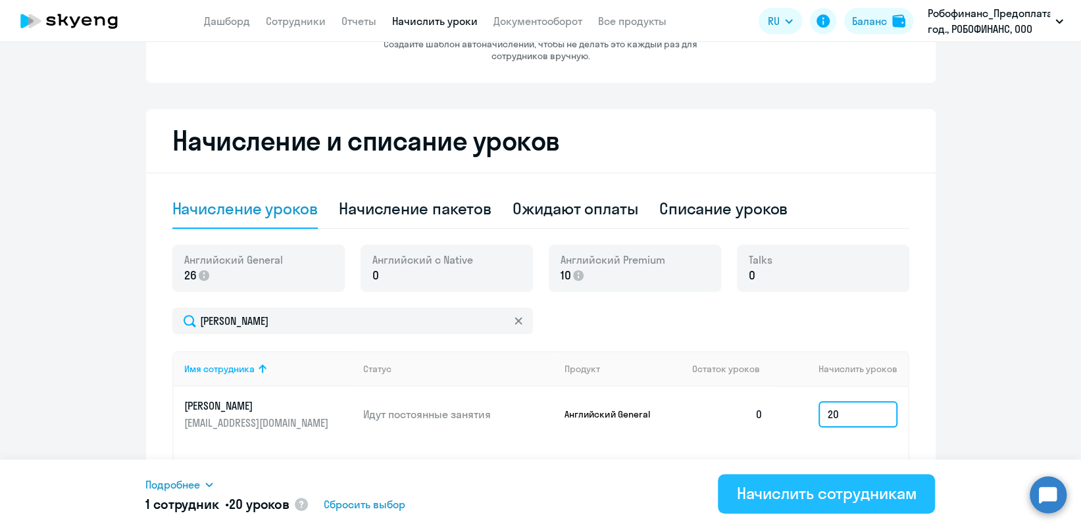
type input "20"
click at [757, 500] on div "Начислить сотрудникам" at bounding box center [826, 493] width 180 height 21
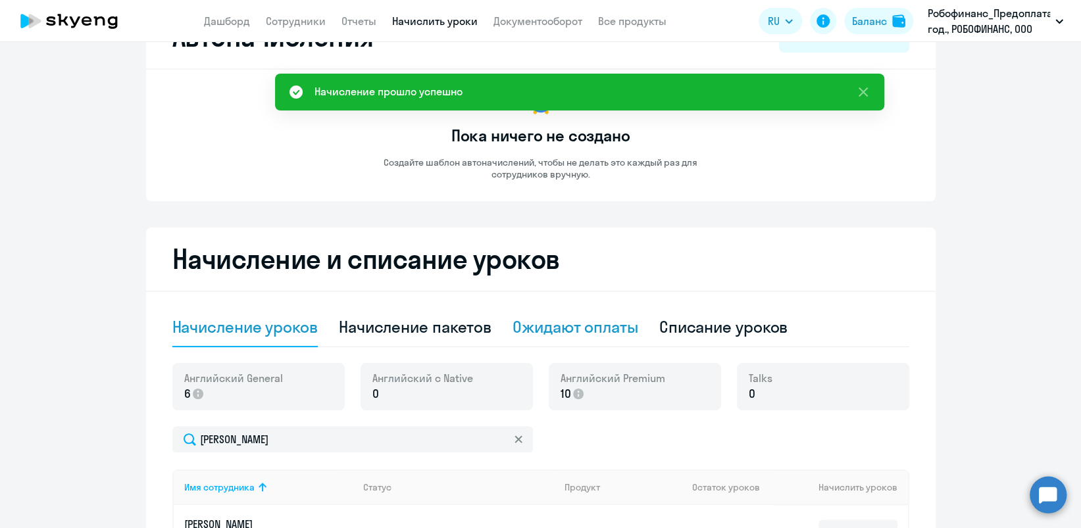
scroll to position [0, 0]
